Goal: Information Seeking & Learning: Compare options

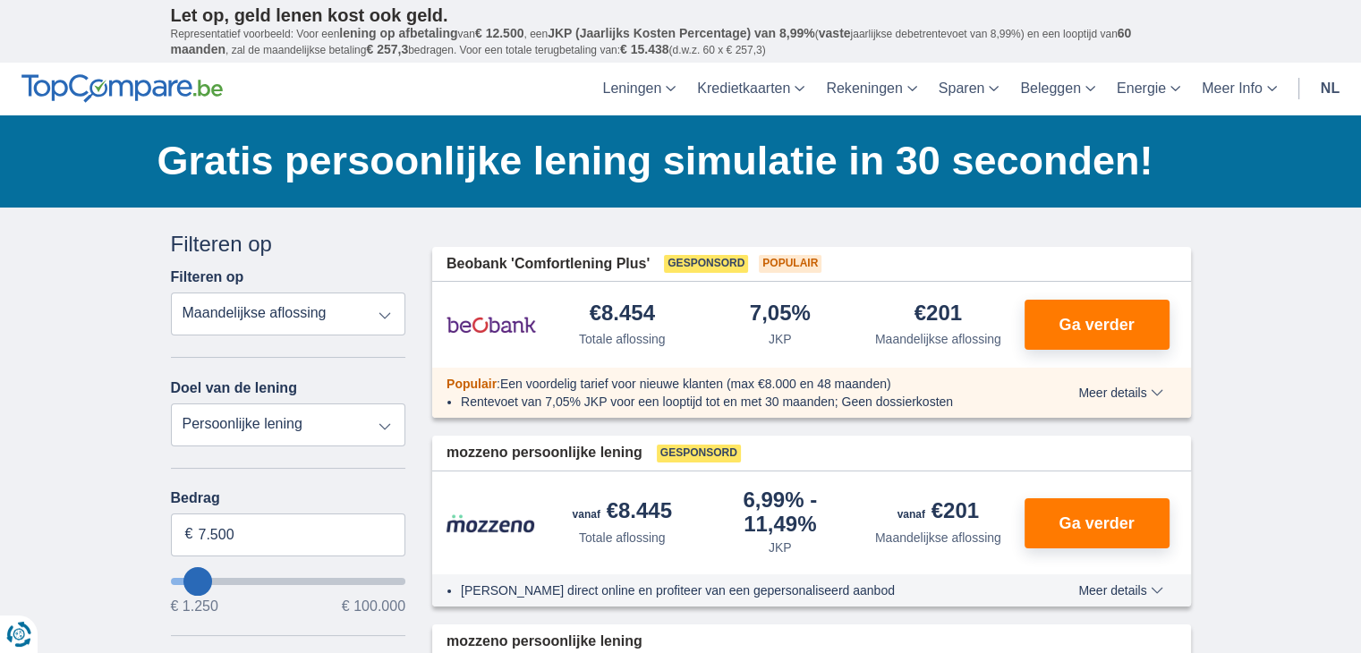
click at [264, 305] on select "Totale aflossing JKP Maandelijkse aflossing" at bounding box center [288, 314] width 235 height 43
click at [171, 293] on select "Totale aflossing JKP Maandelijkse aflossing" at bounding box center [288, 314] width 235 height 43
click at [252, 416] on select "Persoonlijke lening Auto Moto / fiets Mobilhome / caravan Renovatie Energie Sch…" at bounding box center [288, 424] width 235 height 43
click at [252, 420] on select "Persoonlijke lening Auto Moto / fiets Mobilhome / caravan Renovatie Energie Sch…" at bounding box center [288, 424] width 235 height 43
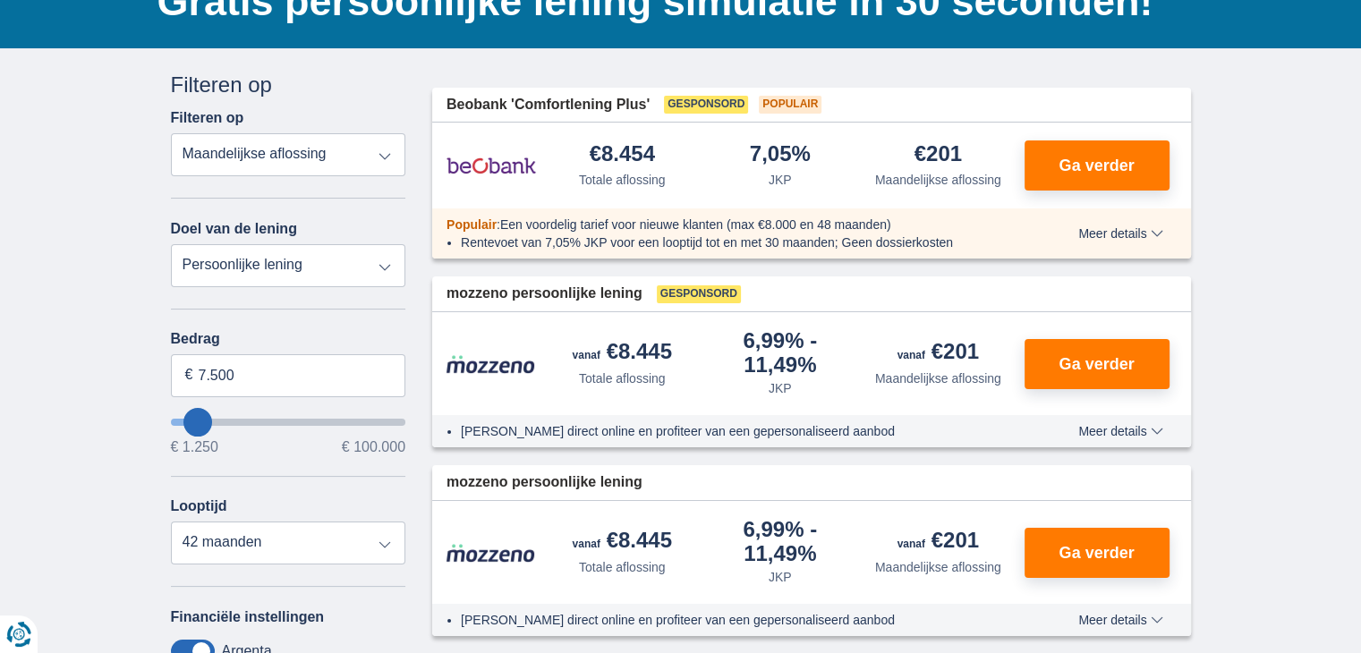
scroll to position [179, 0]
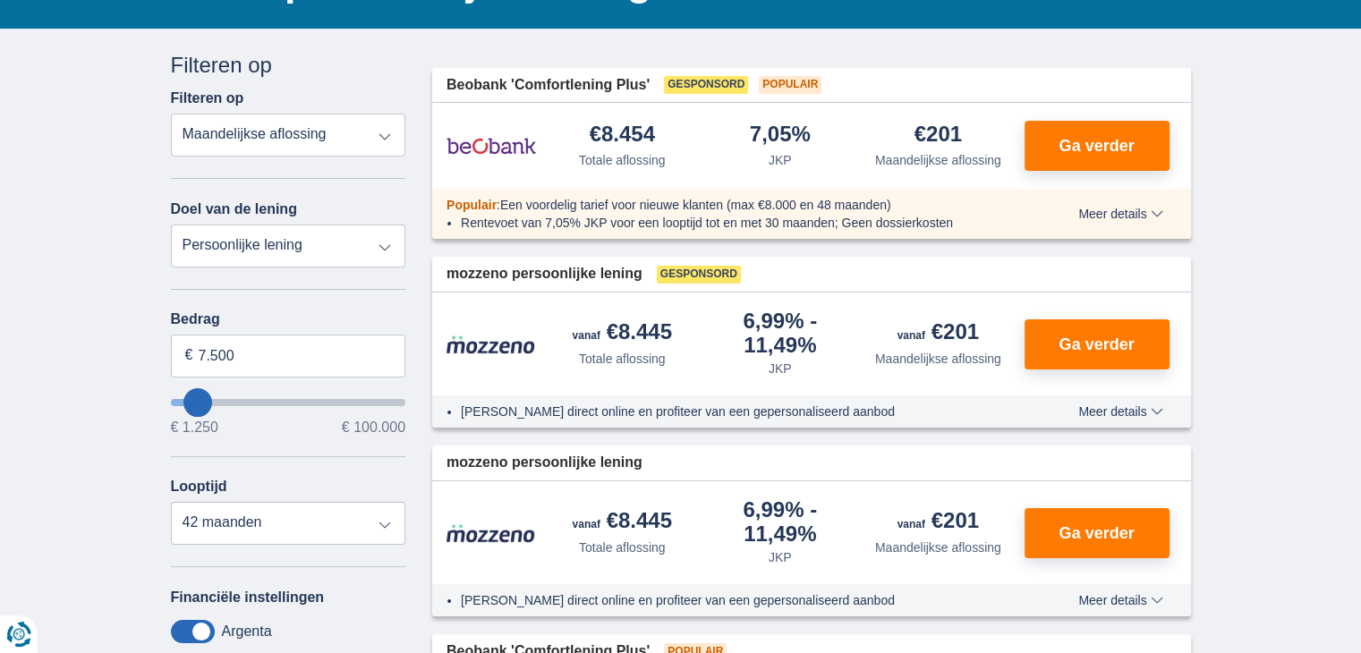
type input "5.250"
type input "5250"
select select "36"
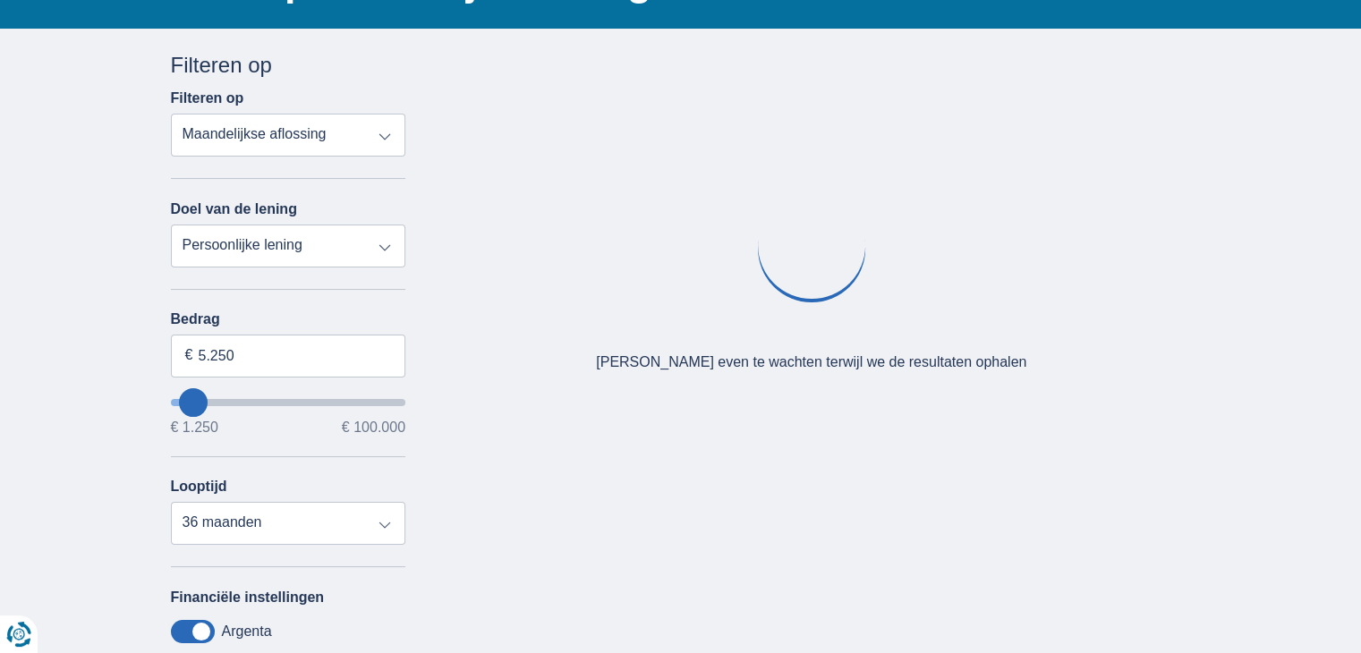
type input "7.250"
type input "7250"
select select "42"
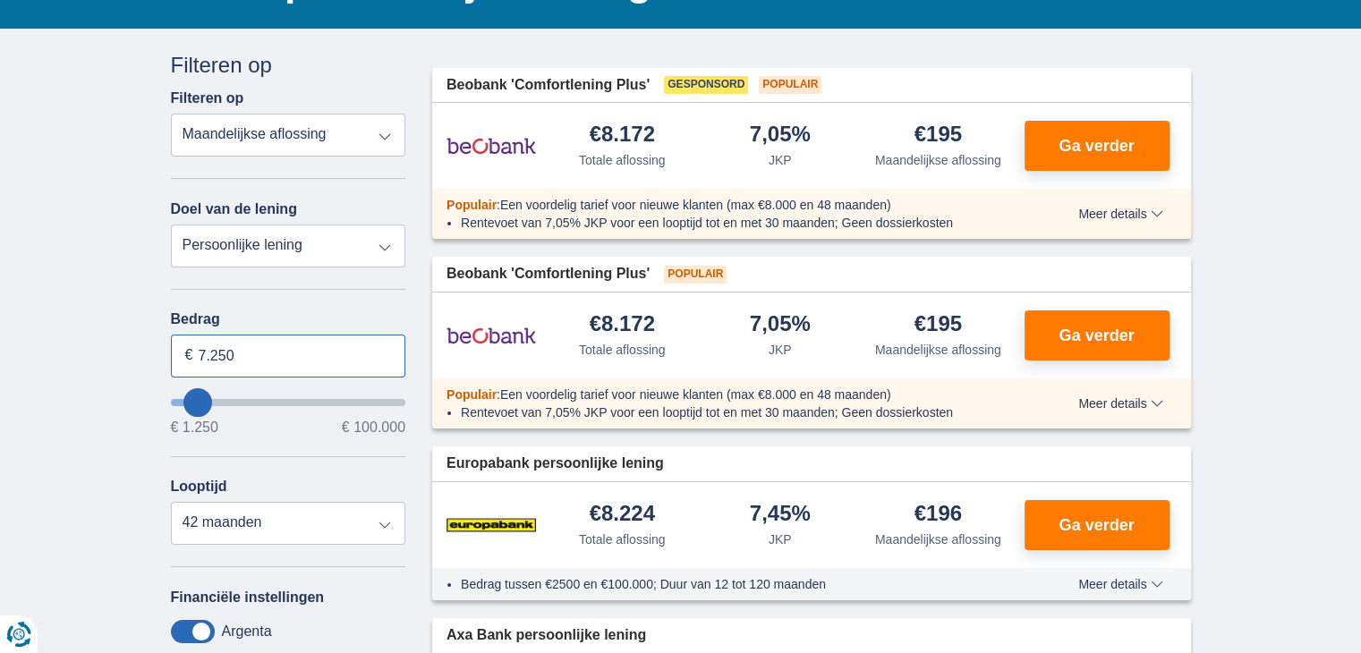
click at [258, 356] on input "7.250" at bounding box center [288, 356] width 235 height 43
type input "7"
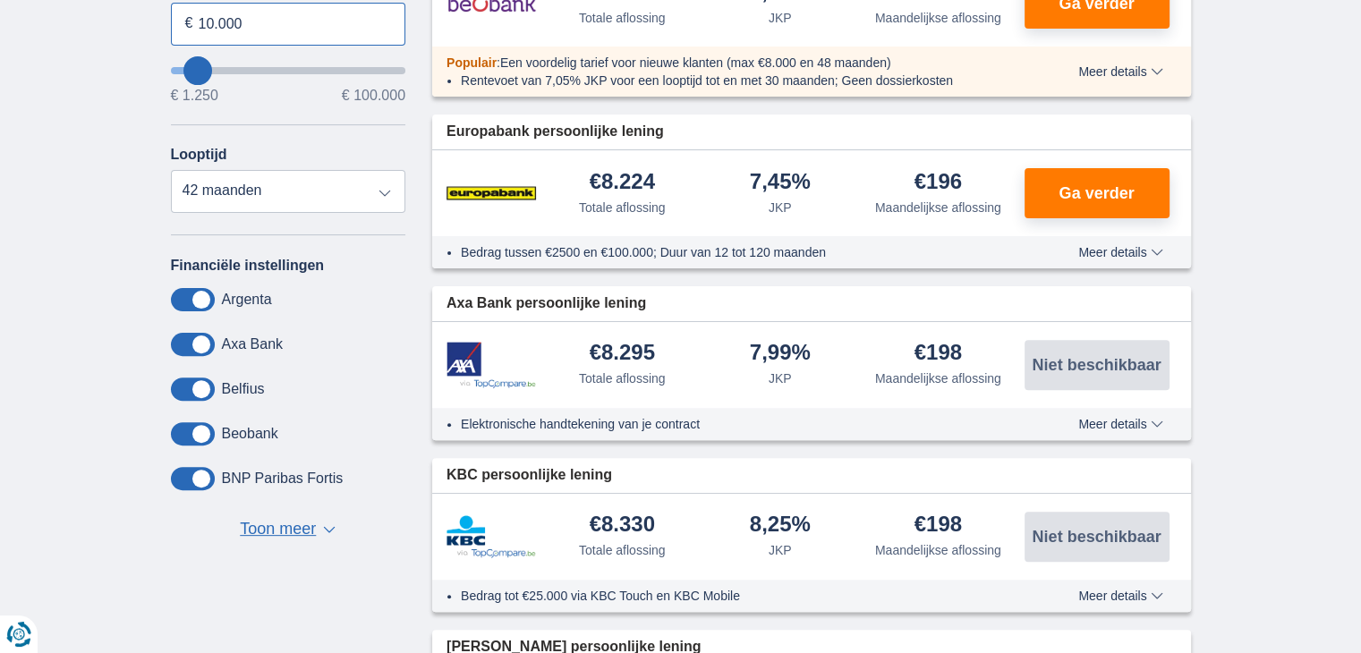
scroll to position [537, 0]
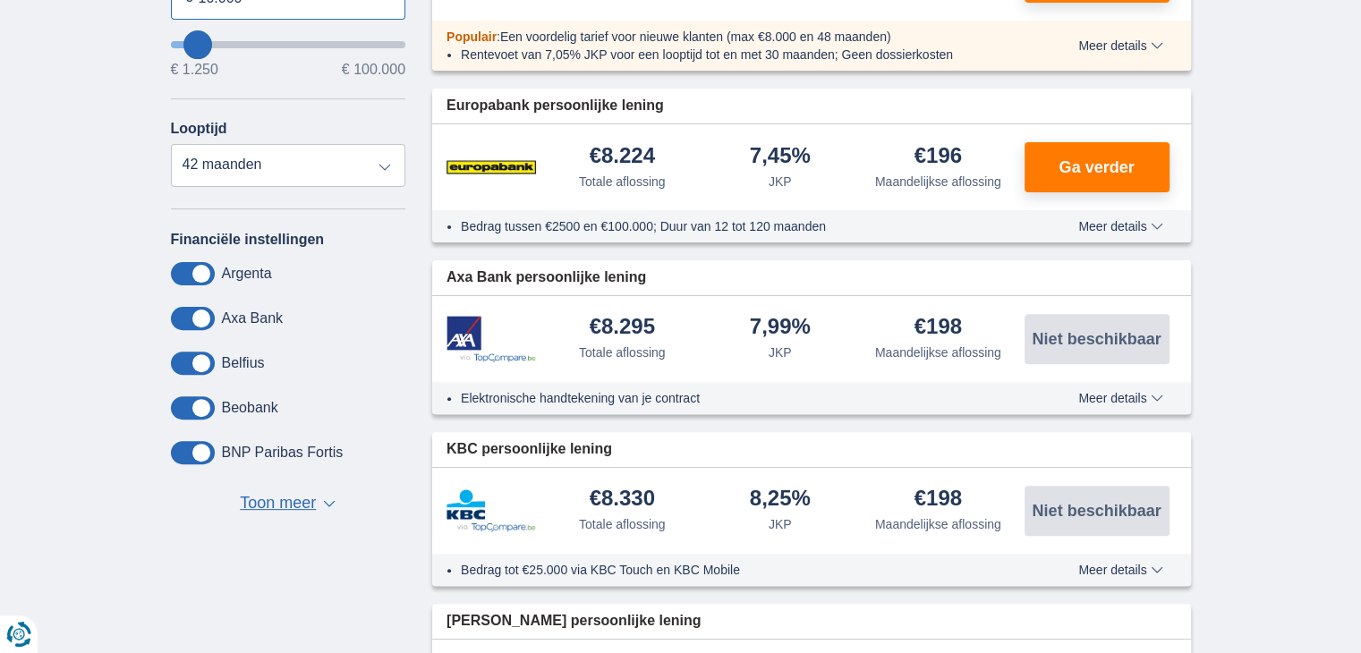
type input "10.000"
type input "10250"
click at [308, 502] on span "Toon meer" at bounding box center [278, 503] width 76 height 23
select select "48"
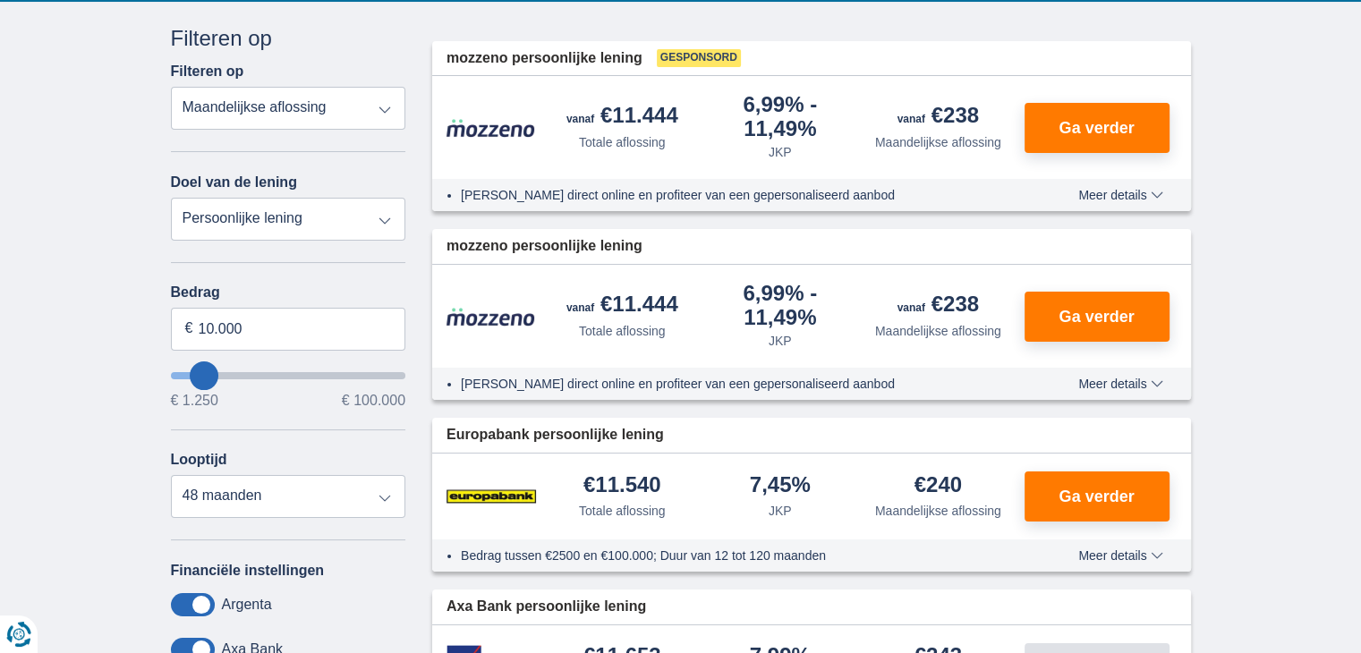
scroll to position [179, 0]
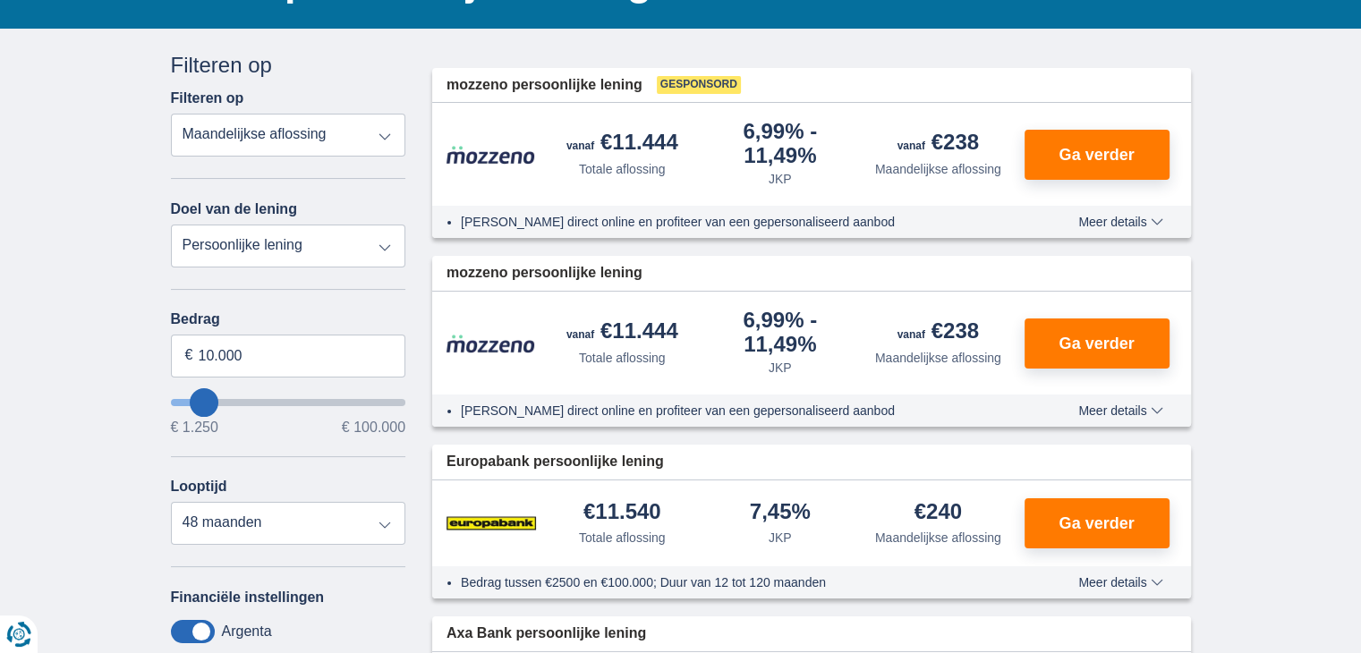
type input "9250"
type input "9.250"
click at [331, 129] on select "Totale aflossing JKP Maandelijkse aflossing" at bounding box center [288, 135] width 235 height 43
click at [290, 243] on select "Persoonlijke lening Auto Moto / fiets Mobilhome / caravan Renovatie Energie Sch…" at bounding box center [288, 246] width 235 height 43
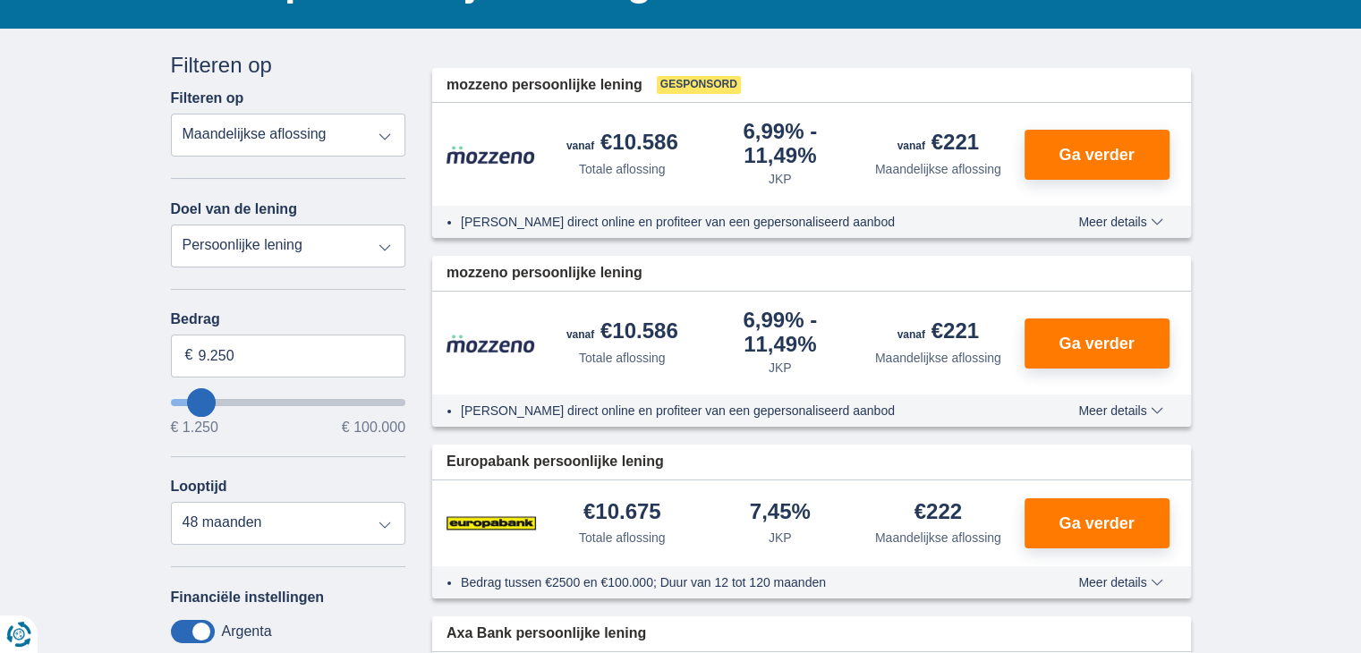
click at [171, 225] on select "Persoonlijke lening Auto Moto / fiets Mobilhome / caravan Renovatie Energie Sch…" at bounding box center [288, 246] width 235 height 43
